Goal: Check status: Check status

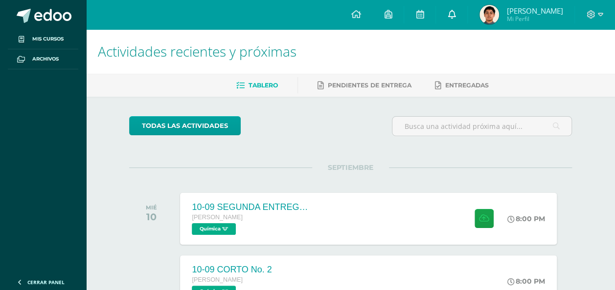
click at [467, 17] on link "0" at bounding box center [451, 14] width 31 height 29
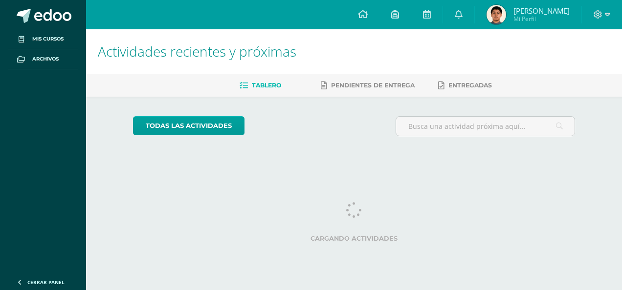
click at [535, 17] on span "Daniel Mi Perfil" at bounding box center [528, 15] width 87 height 20
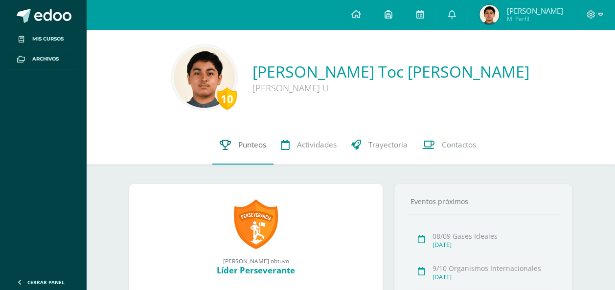
click at [257, 158] on link "Punteos" at bounding box center [242, 145] width 61 height 39
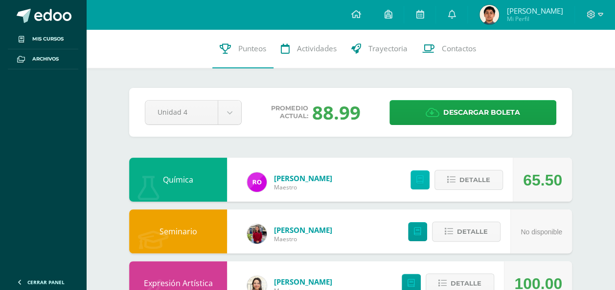
click at [423, 189] on link at bounding box center [419, 180] width 19 height 19
click at [435, 24] on link at bounding box center [419, 14] width 31 height 29
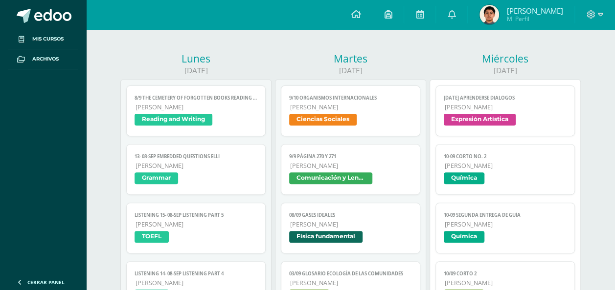
scroll to position [104, 0]
